Goal: Book appointment/travel/reservation

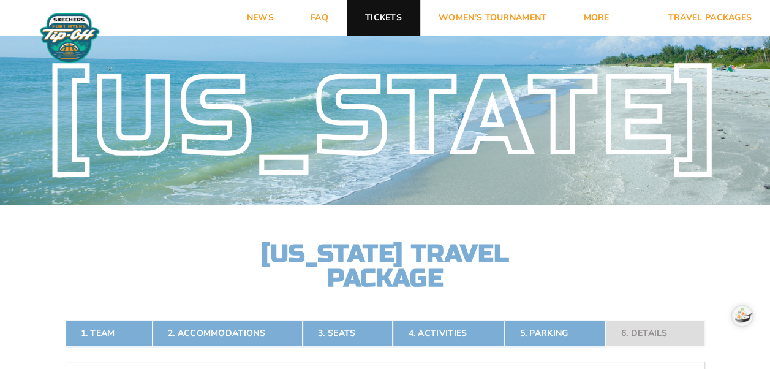
click at [375, 20] on link "Tickets" at bounding box center [383, 18] width 73 height 36
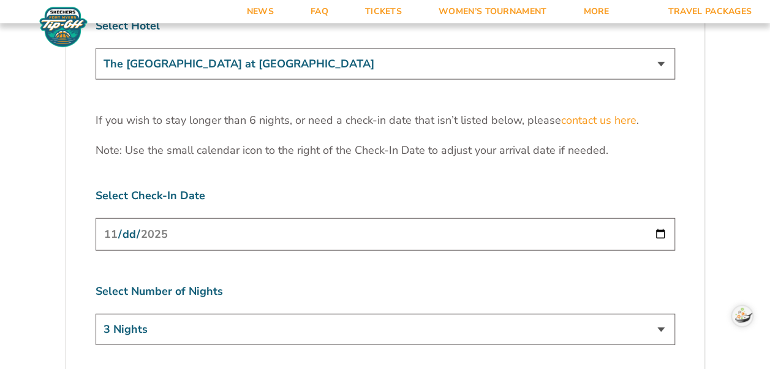
scroll to position [3781, 0]
click at [660, 313] on select "3 Nights 4 Nights 5 Nights 6 Nights" at bounding box center [385, 328] width 579 height 31
select select "4 Nights"
click at [96, 313] on select "3 Nights 4 Nights 5 Nights 6 Nights" at bounding box center [385, 328] width 579 height 31
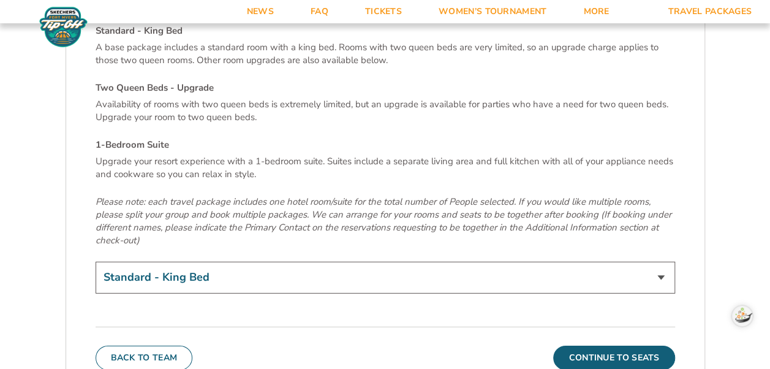
scroll to position [4180, 0]
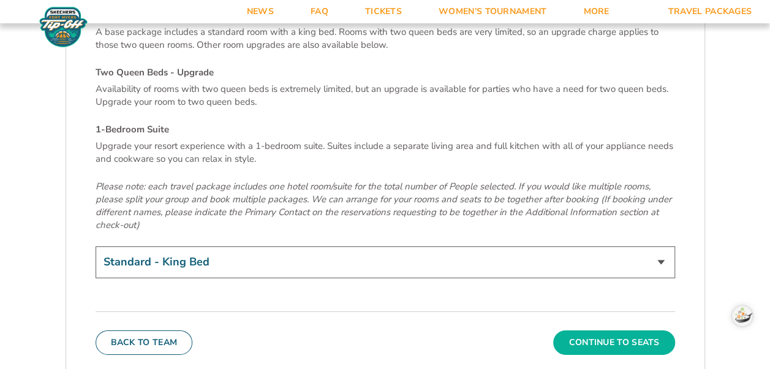
click at [629, 330] on button "Continue To Seats" at bounding box center [613, 342] width 121 height 24
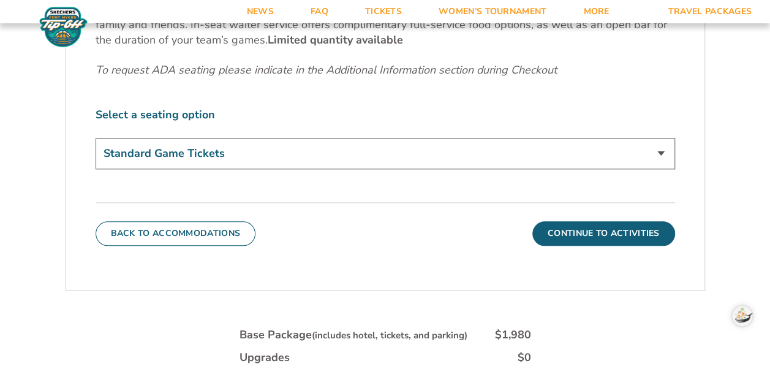
scroll to position [648, 0]
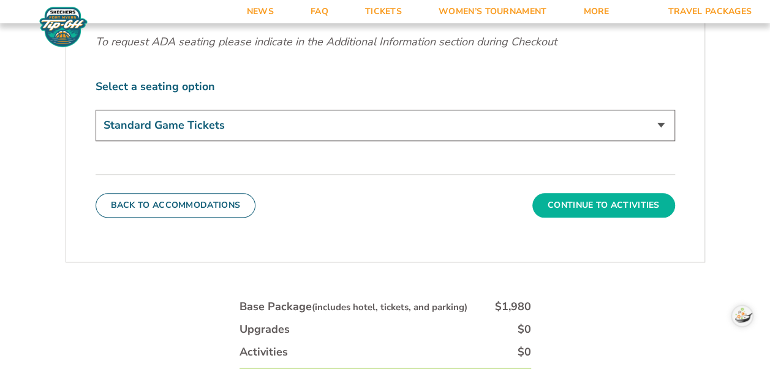
click at [579, 202] on button "Continue To Activities" at bounding box center [603, 205] width 143 height 24
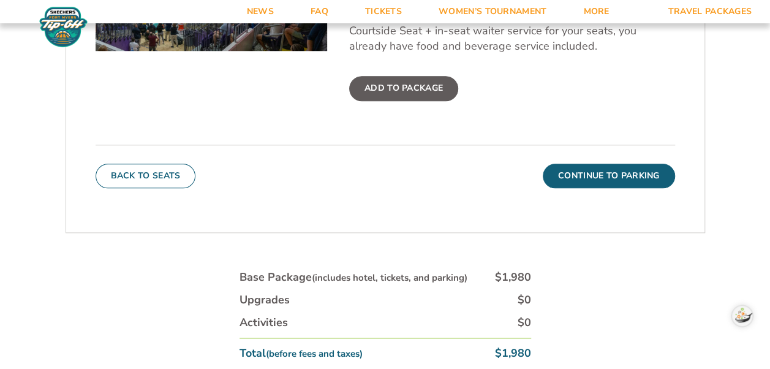
scroll to position [557, 0]
